Goal: Information Seeking & Learning: Learn about a topic

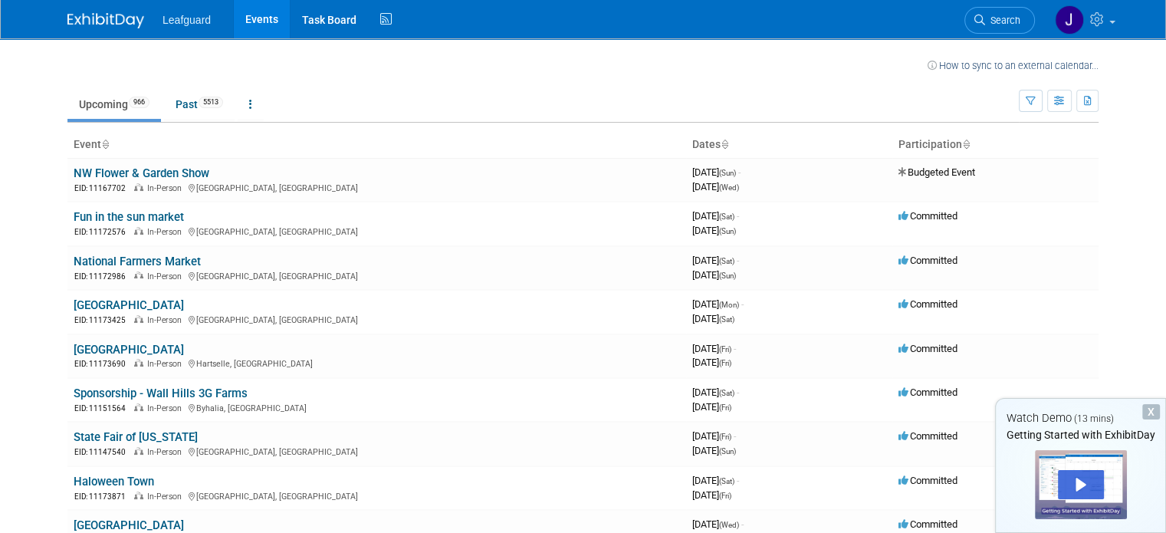
click at [1146, 406] on div "X" at bounding box center [1151, 411] width 18 height 15
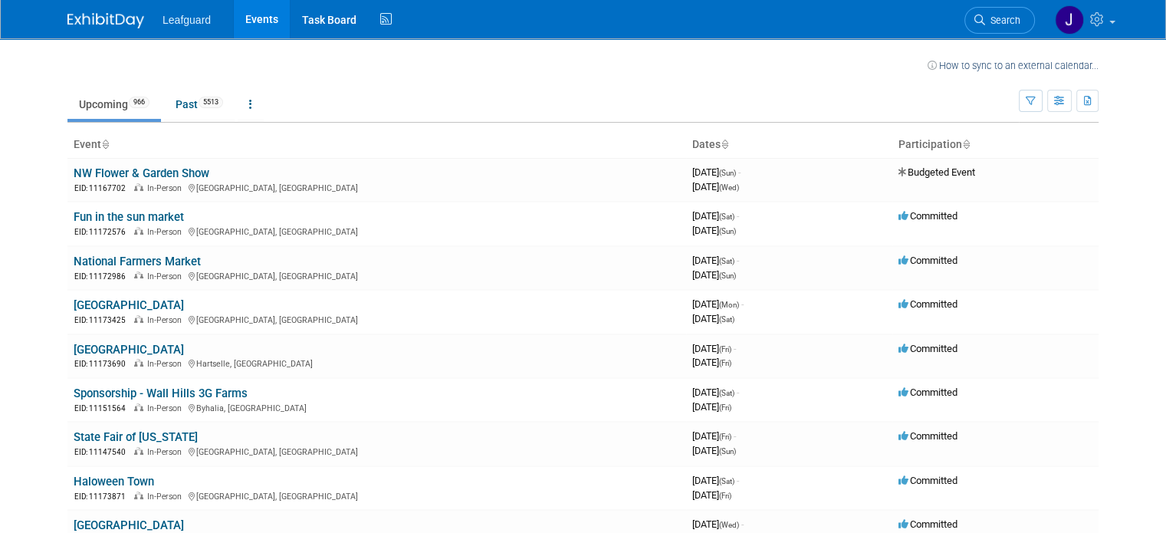
click at [580, 23] on div "Leafguard Events Task Board Activity Feed My Account My Profile & Preferences S…" at bounding box center [582, 19] width 1031 height 38
click at [234, 11] on link "Events" at bounding box center [262, 19] width 56 height 38
click at [1043, 107] on button "button" at bounding box center [1031, 101] width 24 height 22
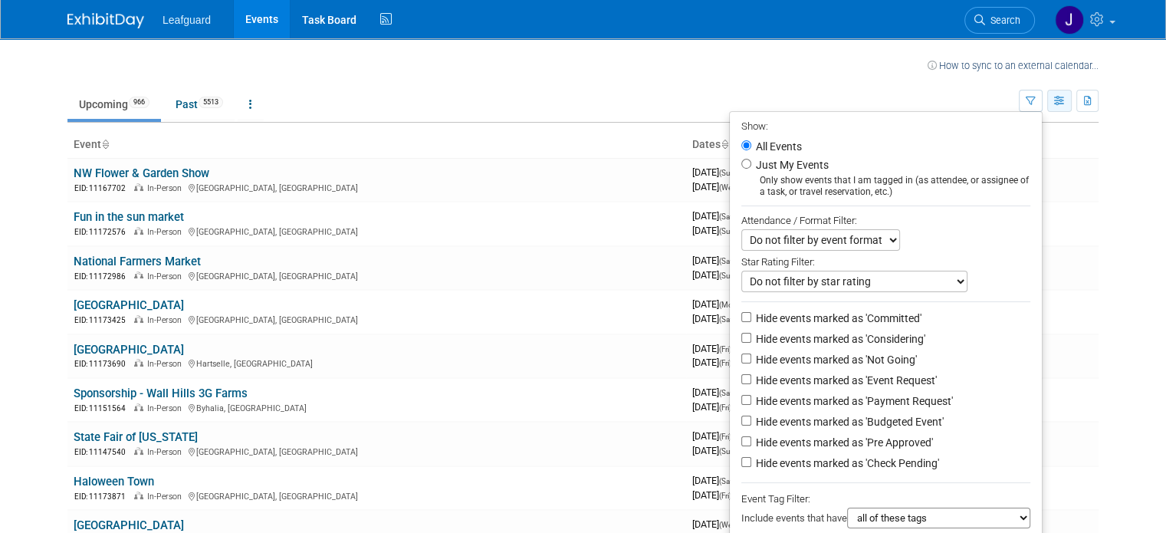
click at [1070, 107] on button "button" at bounding box center [1059, 101] width 25 height 22
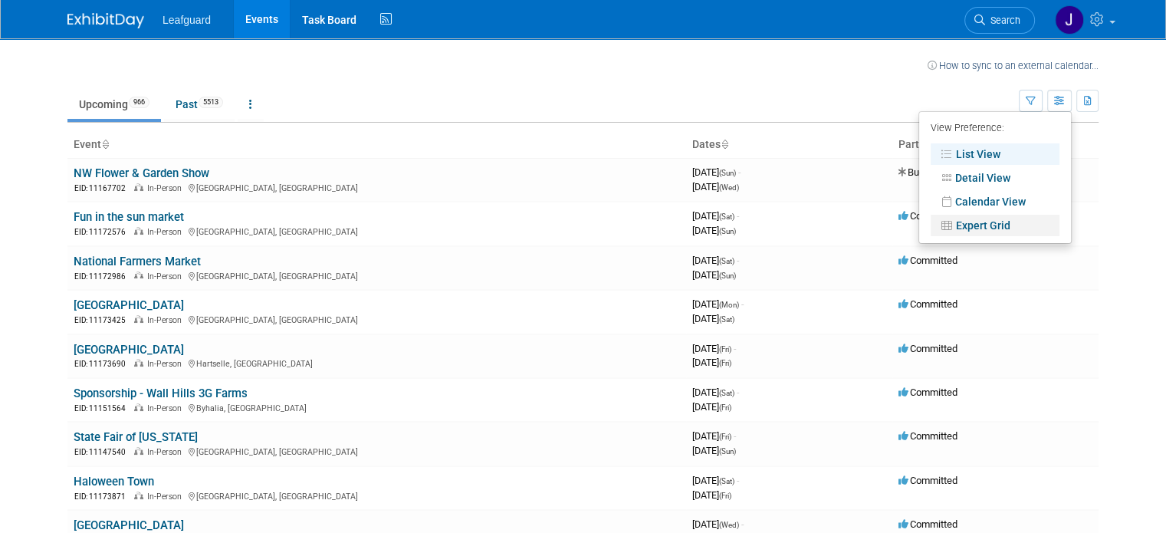
click at [1012, 228] on link "Expert Grid" at bounding box center [995, 225] width 129 height 21
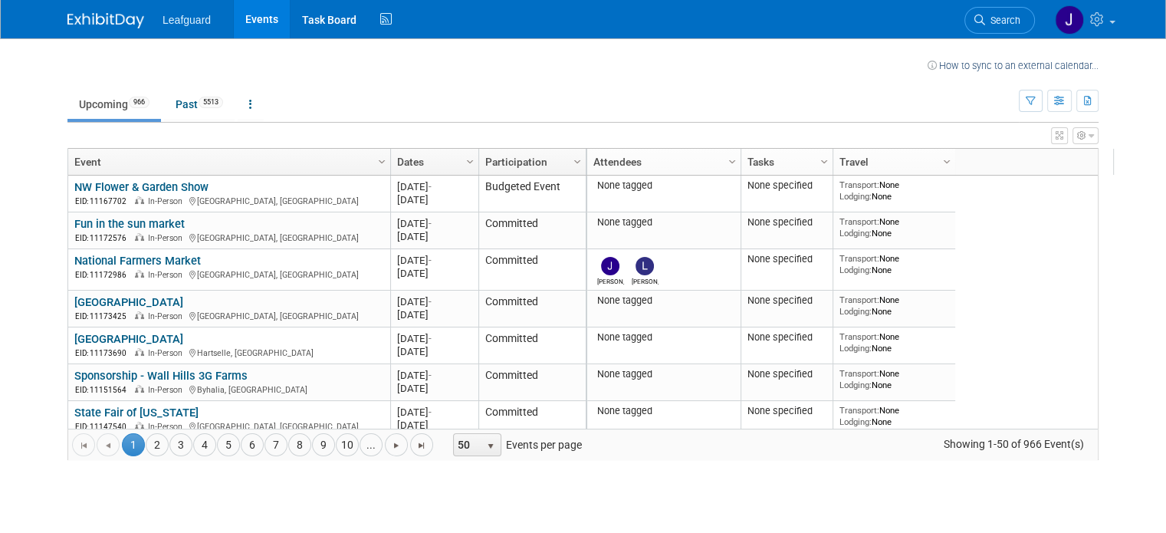
click at [485, 433] on span "50 select 10 25 50 100 Events per page" at bounding box center [515, 444] width 163 height 23
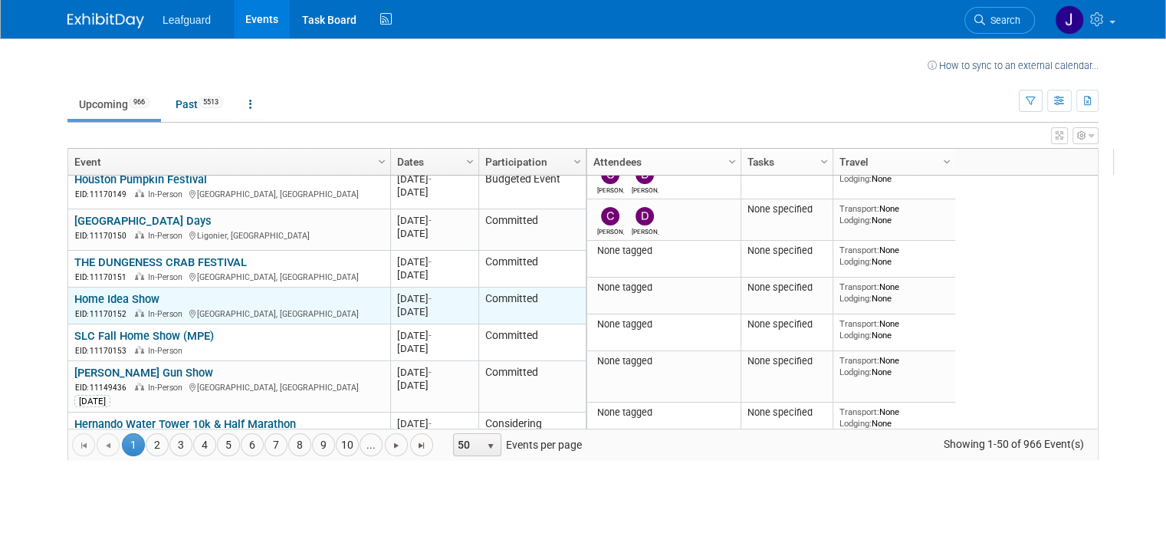
click at [86, 292] on link "Home Idea Show" at bounding box center [116, 299] width 85 height 14
click at [111, 292] on link "Home Idea Show" at bounding box center [116, 299] width 85 height 14
click at [506, 288] on td "Committed" at bounding box center [531, 306] width 107 height 37
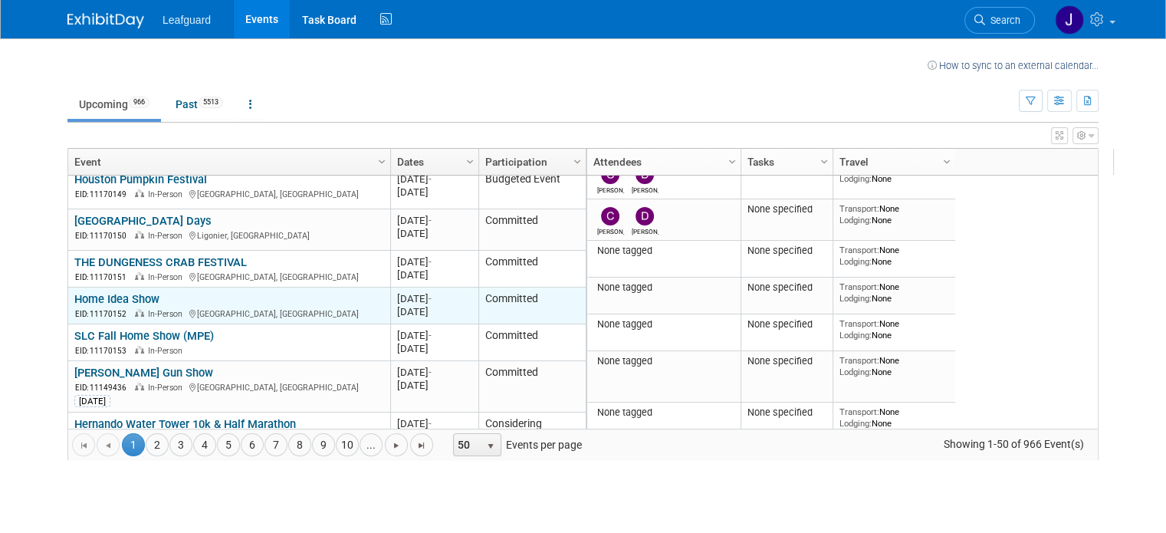
click at [506, 288] on td "Committed" at bounding box center [531, 306] width 107 height 37
click at [84, 292] on link "Home Idea Show" at bounding box center [116, 299] width 85 height 14
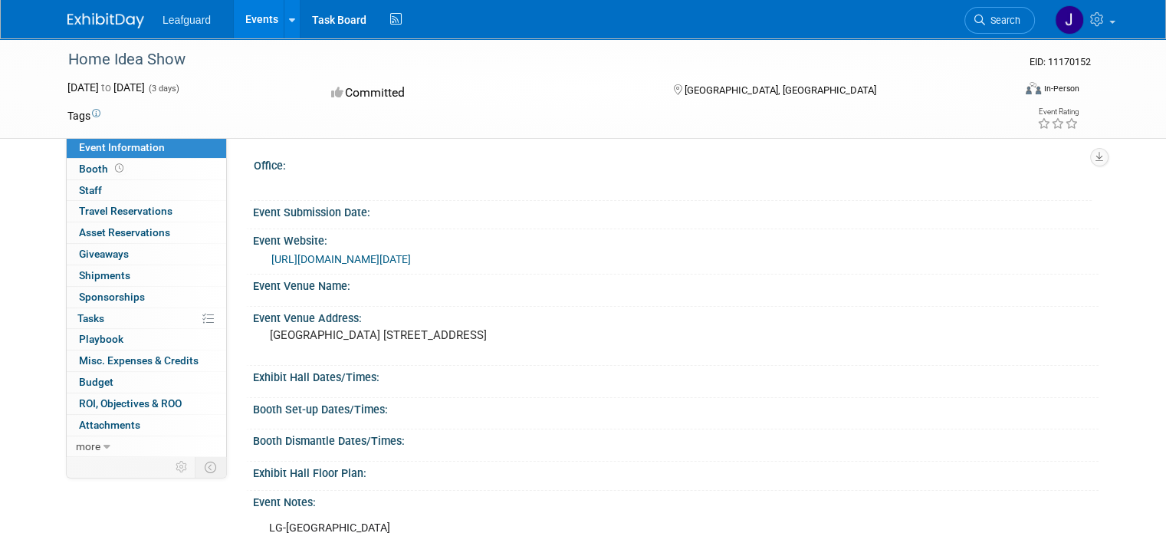
click at [277, 165] on div "Office:" at bounding box center [673, 163] width 838 height 19
click at [371, 90] on div "Committed" at bounding box center [488, 93] width 322 height 27
click at [343, 93] on div "Committed" at bounding box center [488, 93] width 322 height 27
click at [402, 98] on div "Committed" at bounding box center [488, 93] width 322 height 27
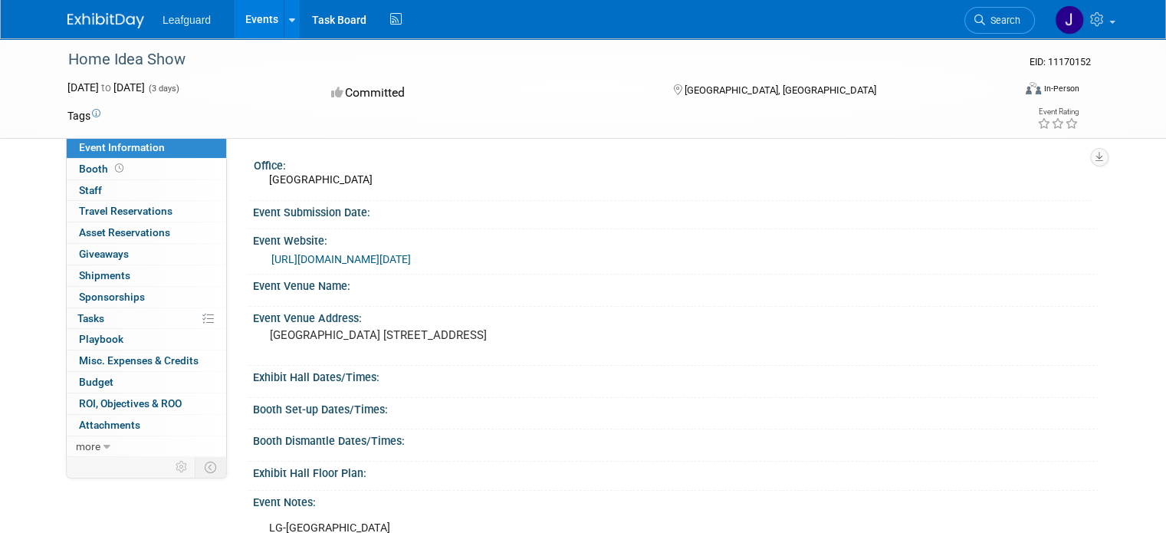
click at [402, 98] on div "Committed" at bounding box center [488, 93] width 322 height 27
click at [355, 93] on div "Committed" at bounding box center [488, 93] width 322 height 27
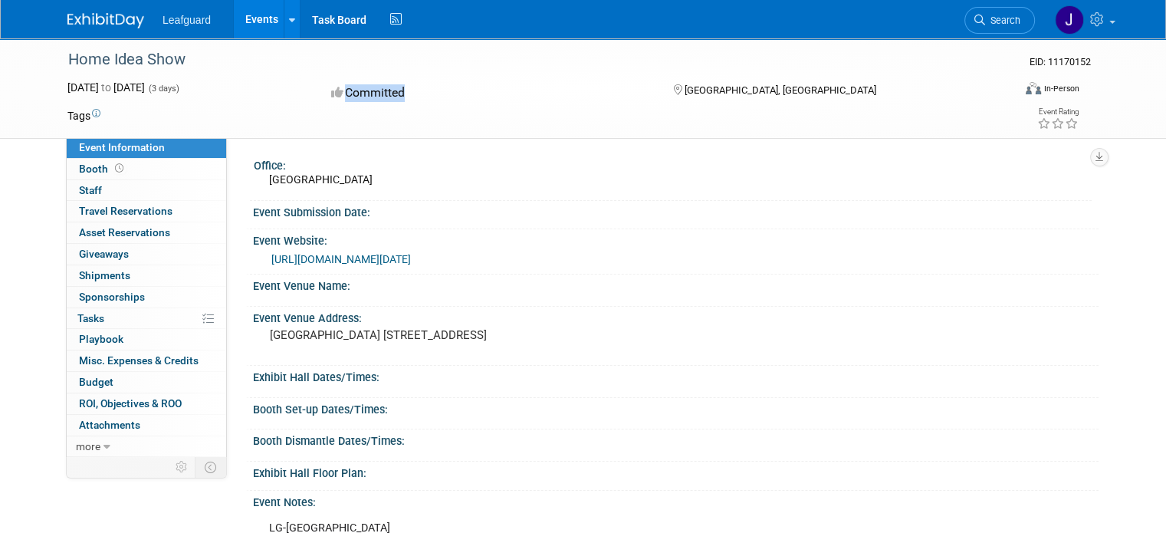
click at [355, 93] on div "Committed" at bounding box center [488, 93] width 322 height 27
click at [403, 100] on div "Committed" at bounding box center [488, 93] width 322 height 27
click at [343, 94] on div "Committed" at bounding box center [488, 93] width 322 height 27
click at [372, 94] on div "Committed" at bounding box center [488, 93] width 322 height 27
click at [544, 80] on div "Budgeted Event" at bounding box center [488, 93] width 322 height 27
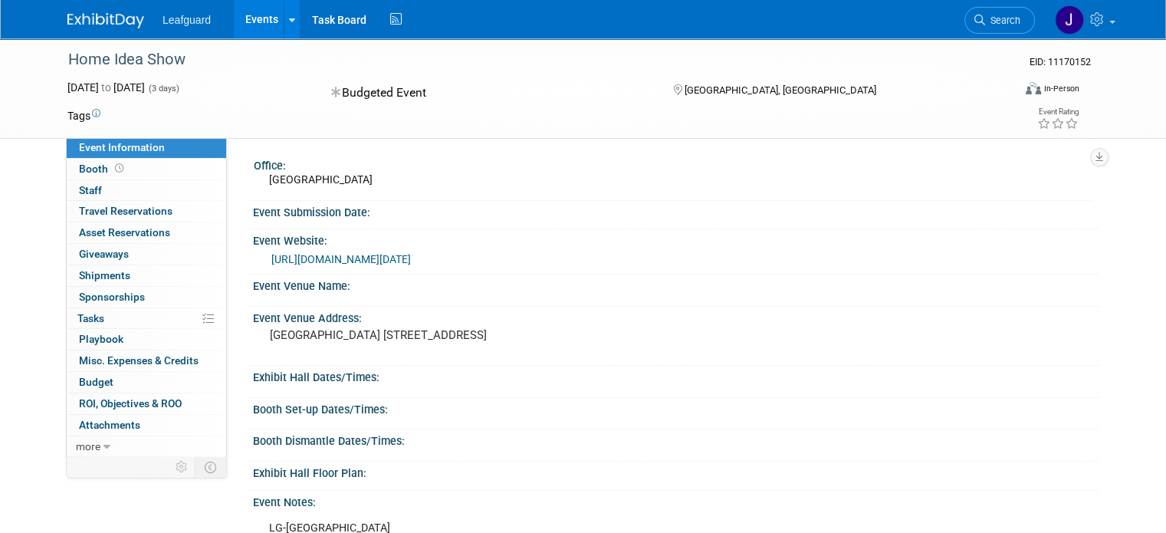
click at [380, 294] on div "Event Venue Name:" at bounding box center [676, 283] width 846 height 19
click at [368, 306] on div "Event Venue Name:" at bounding box center [672, 289] width 853 height 31
click at [379, 342] on pre "[GEOGRAPHIC_DATA] [STREET_ADDRESS]" at bounding box center [429, 335] width 319 height 14
click at [380, 393] on div "Save Changes Cancel" at bounding box center [676, 388] width 846 height 9
click at [393, 423] on div at bounding box center [676, 421] width 823 height 4
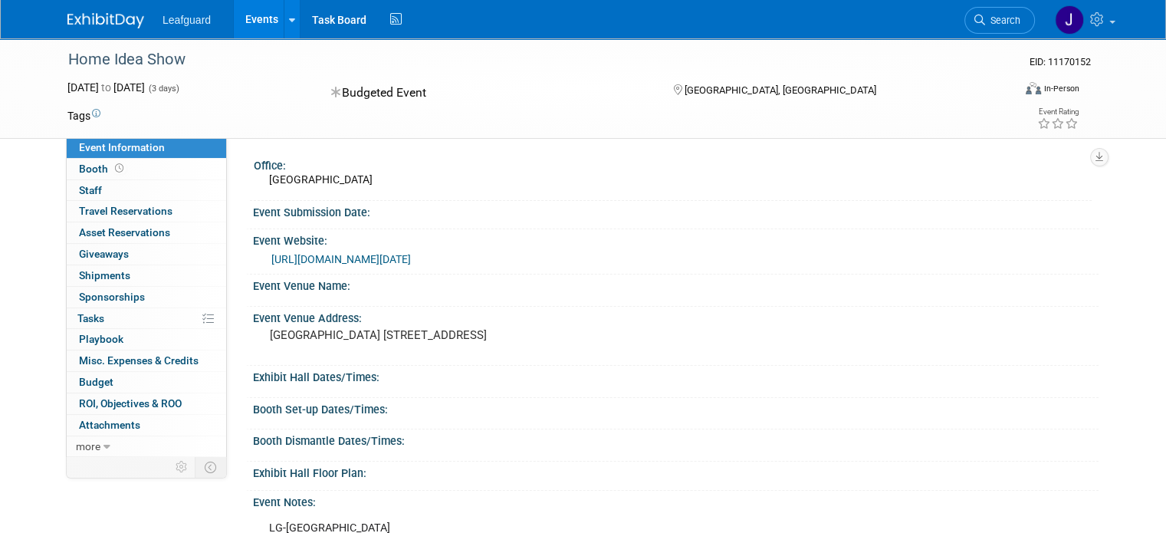
click at [393, 423] on div at bounding box center [676, 421] width 823 height 4
click at [266, 449] on div "Booth Dismantle Dates/Times:" at bounding box center [676, 438] width 846 height 19
click at [414, 413] on div "Booth Set-up Dates/Times:" at bounding box center [676, 407] width 846 height 19
click at [406, 383] on div "Exhibit Hall Dates/Times:" at bounding box center [676, 375] width 846 height 19
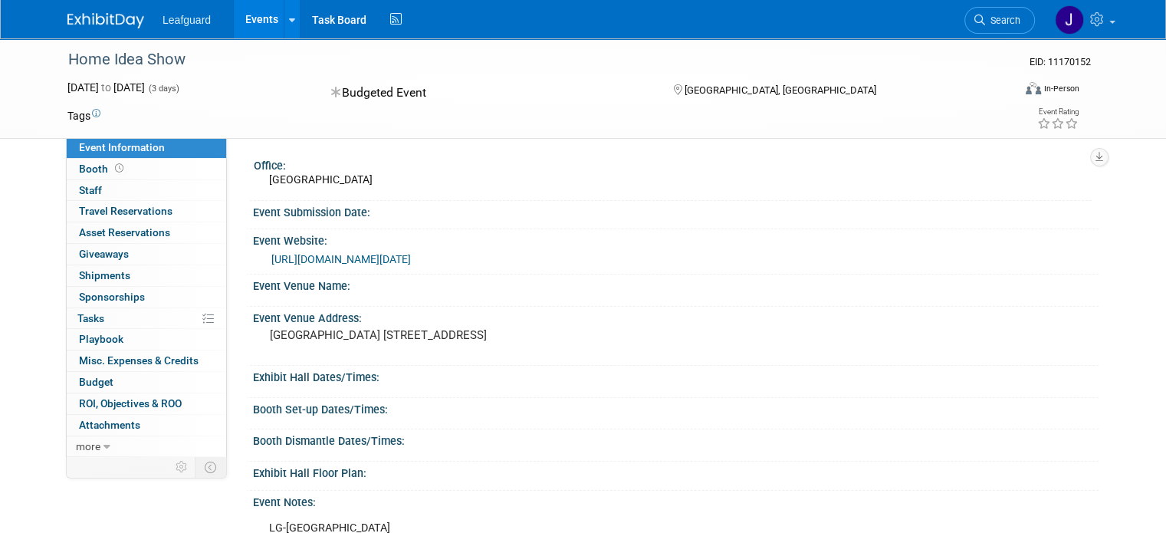
click at [405, 423] on div at bounding box center [676, 421] width 823 height 4
click at [399, 481] on div "Exhibit Hall Floor Plan:" at bounding box center [676, 471] width 846 height 19
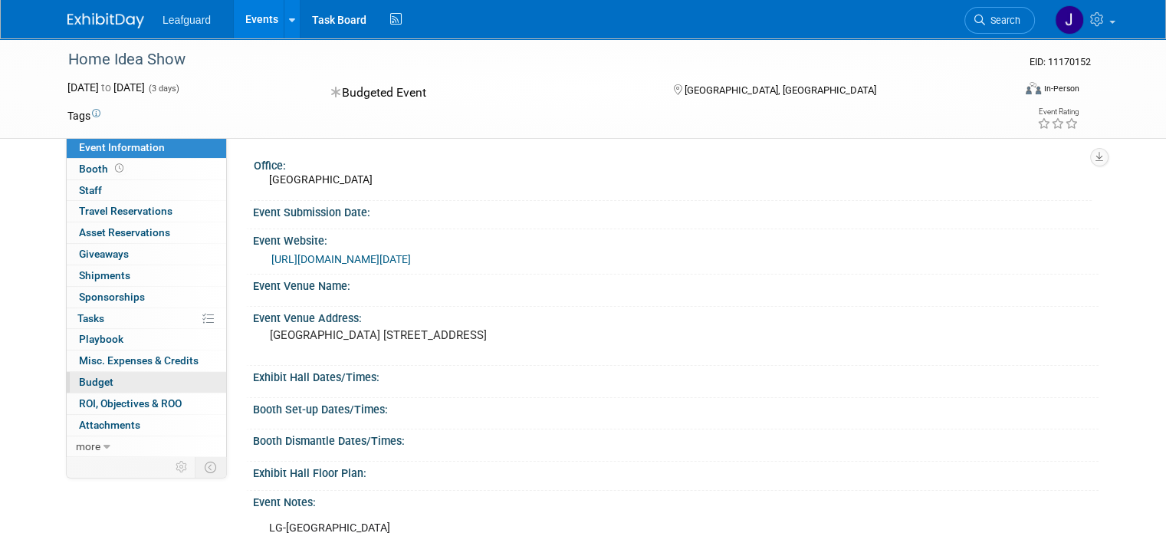
click at [92, 380] on span "Budget" at bounding box center [96, 382] width 35 height 12
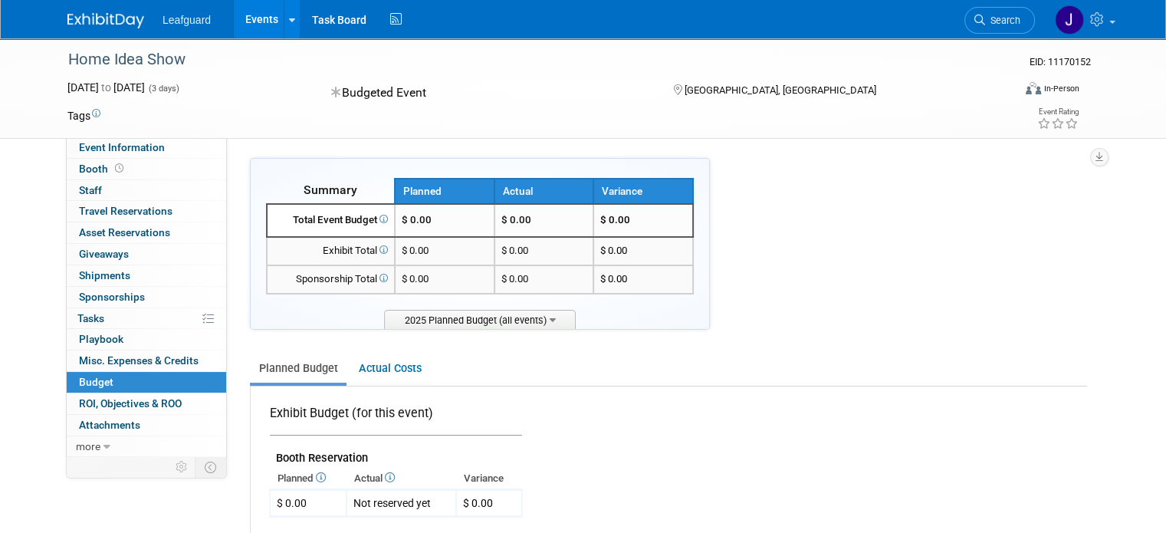
click at [431, 232] on td "$ 0.00" at bounding box center [445, 220] width 100 height 33
click at [411, 219] on span "$ 0.00" at bounding box center [417, 220] width 30 height 12
click at [412, 216] on span "$ 0.00" at bounding box center [417, 220] width 30 height 12
click at [270, 508] on td "$ 0.00 X" at bounding box center [308, 503] width 77 height 27
click at [316, 479] on th "Planned" at bounding box center [308, 478] width 77 height 21
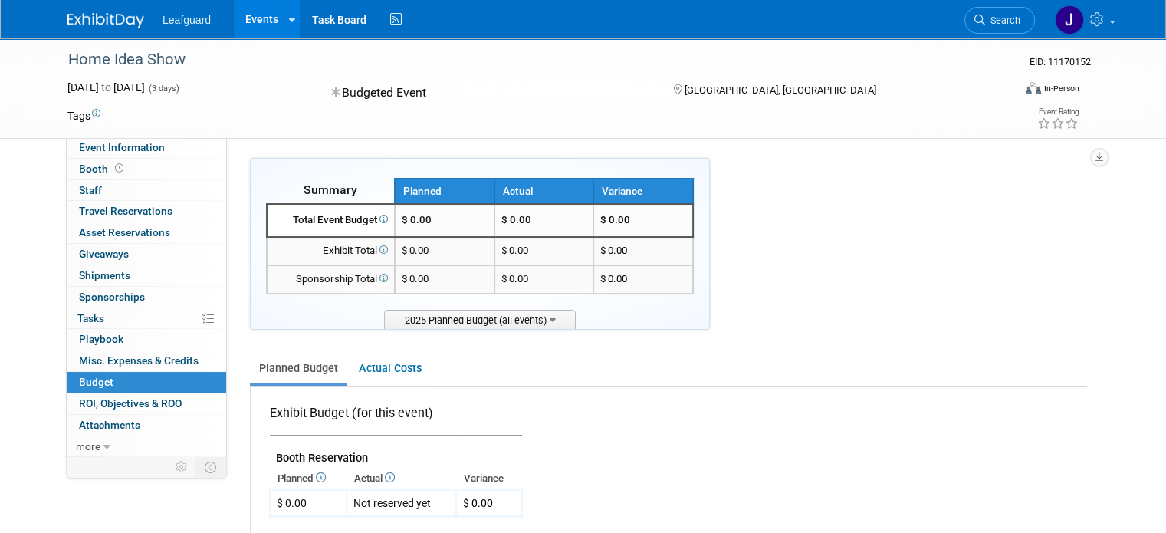
click at [316, 478] on icon at bounding box center [320, 477] width 12 height 10
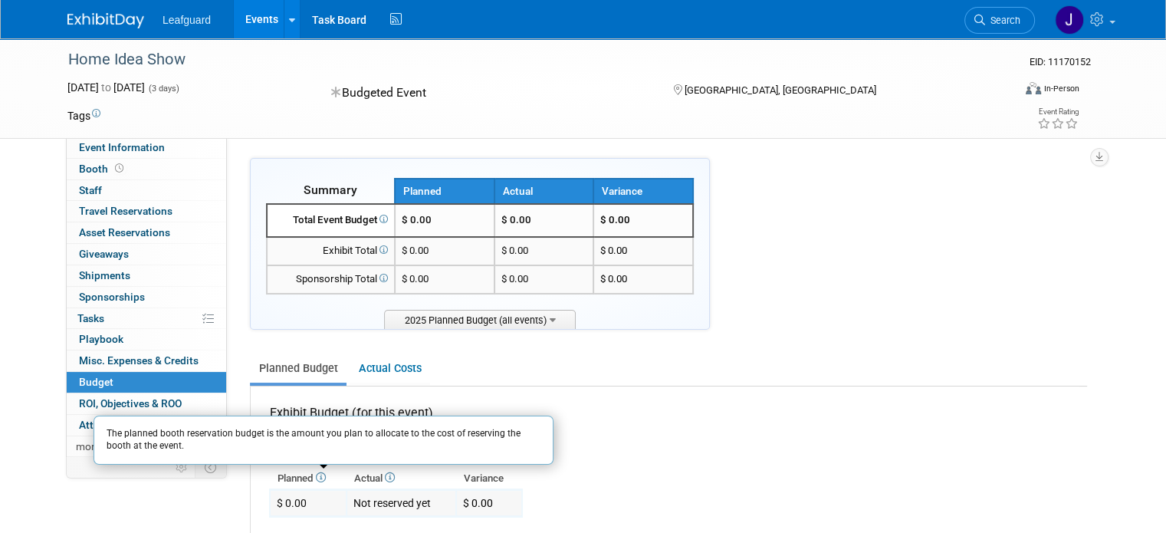
click at [303, 508] on td "$ 0.00 X" at bounding box center [308, 503] width 77 height 27
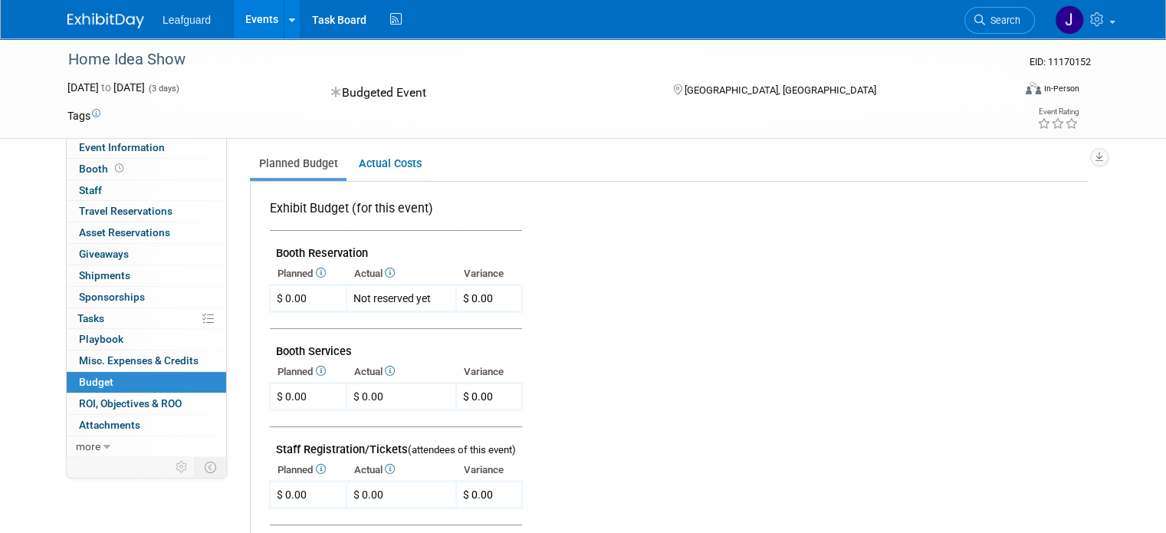
scroll to position [242, 0]
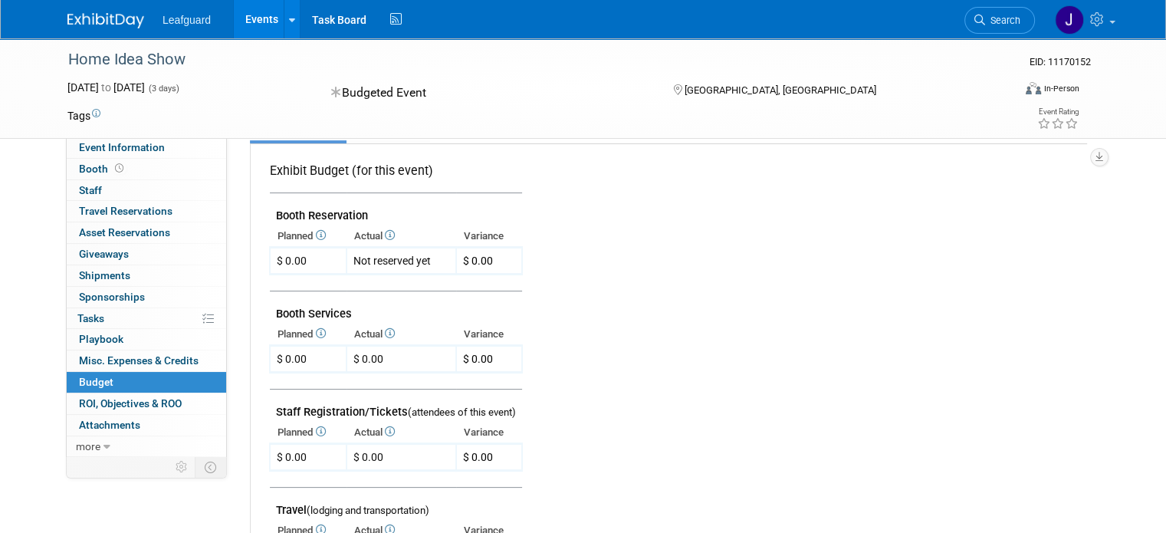
click at [422, 274] on td at bounding box center [396, 282] width 252 height 17
click at [276, 375] on td at bounding box center [396, 381] width 252 height 17
click at [291, 361] on div "$ 0.00" at bounding box center [292, 358] width 30 height 15
click at [386, 350] on td "$ 0.00" at bounding box center [402, 359] width 110 height 27
click at [480, 360] on span "$ 0.00" at bounding box center [478, 359] width 30 height 12
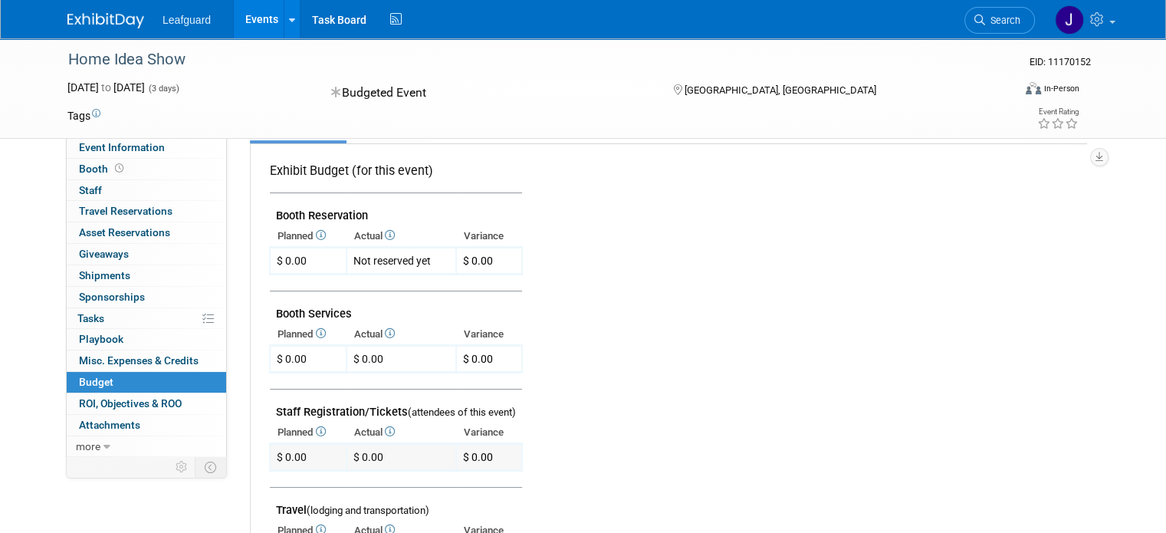
click at [270, 444] on td "$ 0.00 X" at bounding box center [308, 457] width 77 height 27
click at [380, 459] on td "$ 0.00" at bounding box center [402, 457] width 110 height 27
click at [482, 463] on td "$ 0.00" at bounding box center [489, 457] width 66 height 27
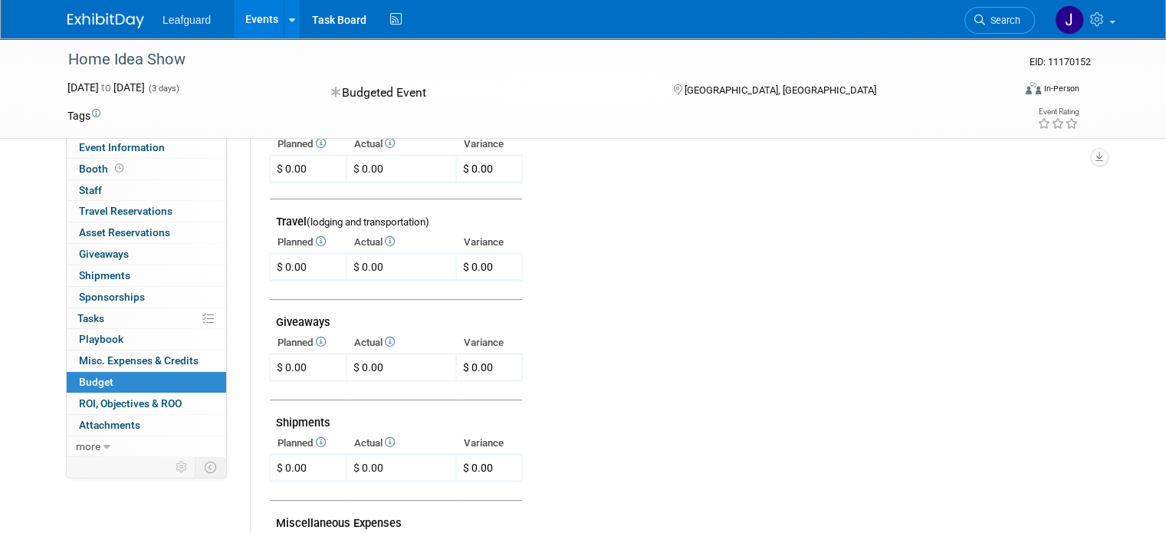
scroll to position [0, 0]
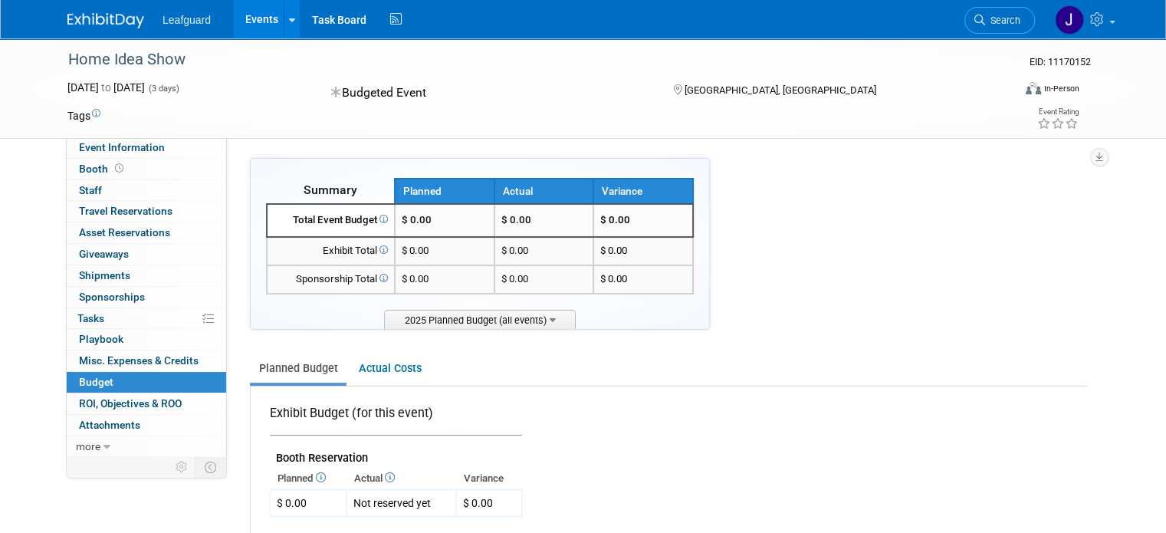
click at [590, 55] on div "Home Idea Show" at bounding box center [528, 60] width 931 height 28
click at [327, 10] on link "Task Board" at bounding box center [339, 19] width 77 height 38
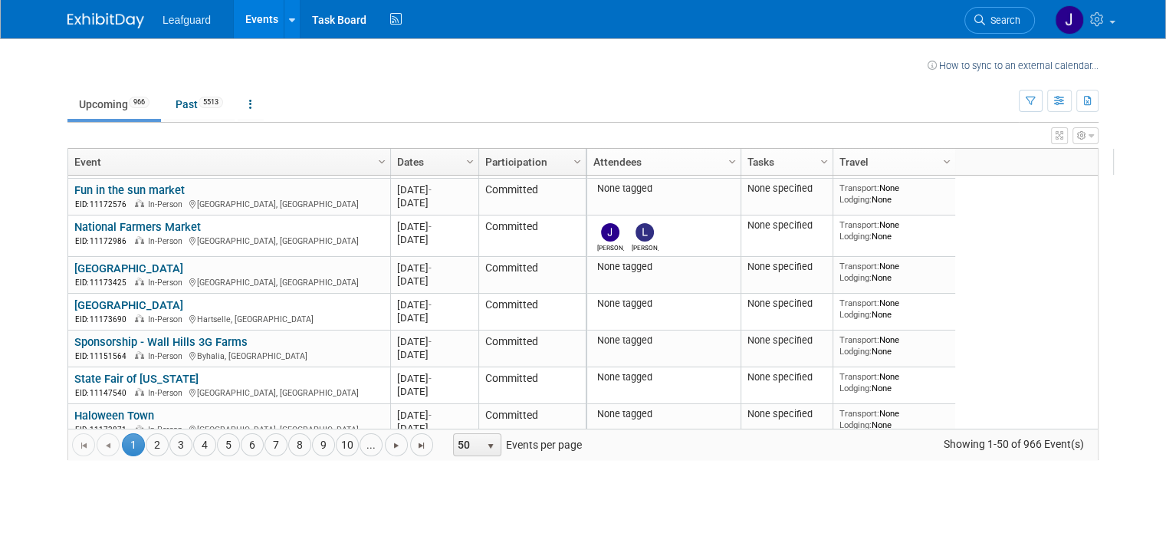
scroll to position [3, 0]
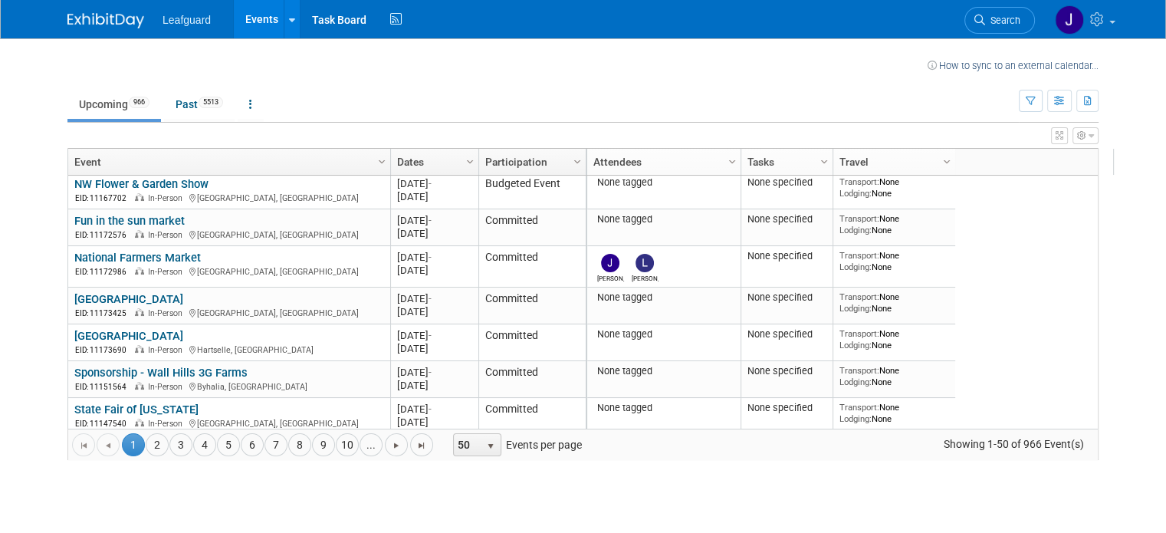
click at [1092, 203] on div "None tagged None specified Transport: None Lodging: None 2025 M-2025-[DATE] [GE…" at bounding box center [855, 302] width 539 height 253
click at [1110, 188] on div "How to sync to an external calendar... New Event Duplicate Event Warning There …" at bounding box center [583, 264] width 1054 height 452
click at [1110, 416] on div "How to sync to an external calendar... New Event Duplicate Event Warning There …" at bounding box center [583, 264] width 1054 height 452
click at [1098, 422] on div "None tagged None specified Transport: None Lodging: None 2025 M-2025-[DATE] [GE…" at bounding box center [855, 302] width 539 height 253
